Goal: Navigation & Orientation: Find specific page/section

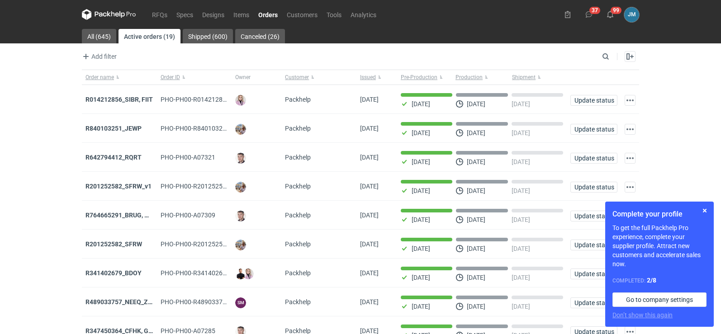
click at [95, 14] on icon at bounding box center [109, 14] width 54 height 11
click at [92, 12] on icon at bounding box center [109, 14] width 54 height 11
click at [703, 212] on button "button" at bounding box center [705, 210] width 11 height 11
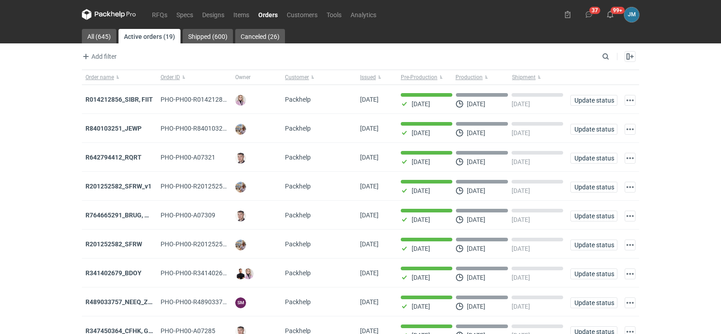
click at [109, 9] on icon at bounding box center [109, 14] width 54 height 11
click at [122, 14] on icon at bounding box center [121, 14] width 5 height 7
